Goal: Task Accomplishment & Management: Manage account settings

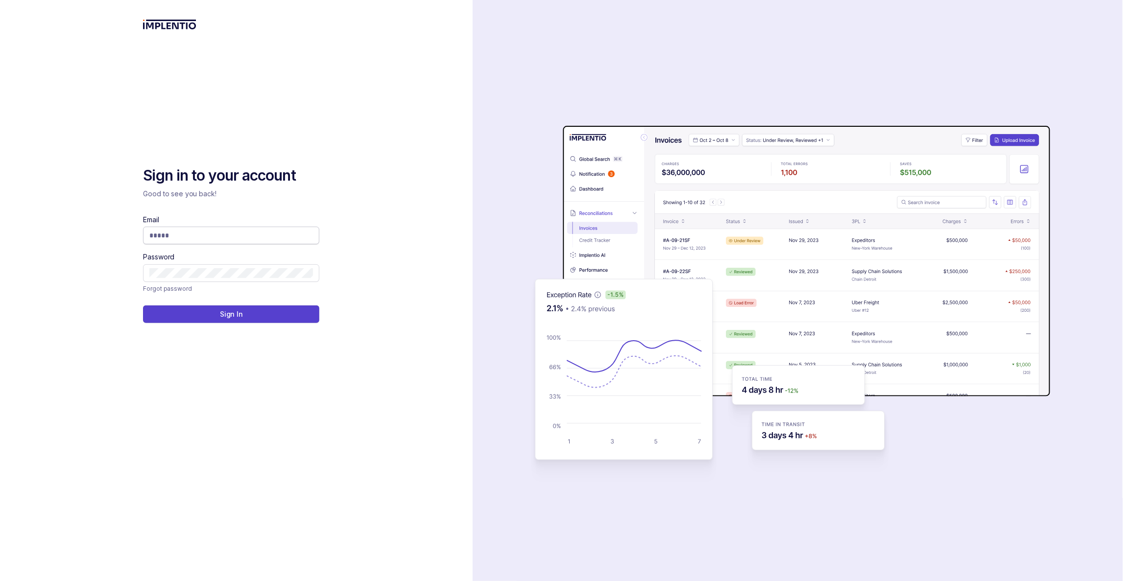
click at [261, 234] on input "Email" at bounding box center [231, 236] width 164 height 10
click at [0, 581] on com-1password-button at bounding box center [0, 581] width 0 height 0
type input "**********"
